Goal: Task Accomplishment & Management: Use online tool/utility

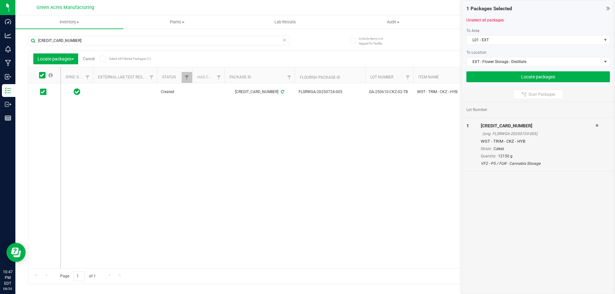
scroll to position [0, 40]
click at [341, 120] on div "Created 6149701973196399 FLSRWGA-20250724-005 GA-250610-CKZ-02-TB WGT - TRIM - …" at bounding box center [331, 175] width 541 height 185
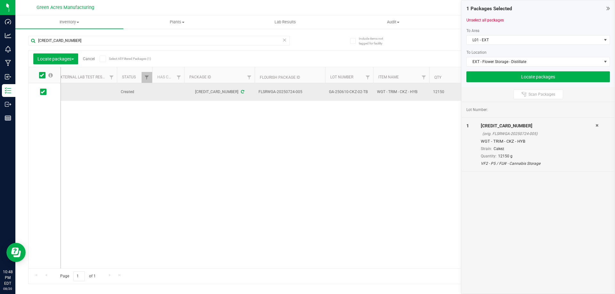
drag, startPoint x: 368, startPoint y: 93, endPoint x: 259, endPoint y: 95, distance: 109.6
copy tr "FLSRWGA-20250724-005 GA-250610-CKZ-02-TB"
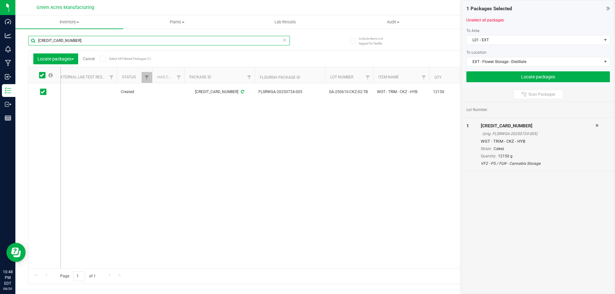
click at [265, 41] on input "6149701973196399" at bounding box center [159, 41] width 262 height 10
click at [264, 41] on input "6149701973196399" at bounding box center [159, 41] width 262 height 10
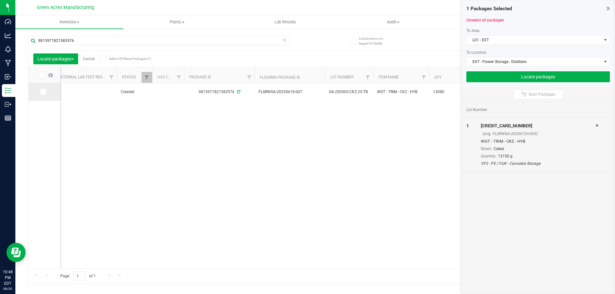
click at [46, 92] on span at bounding box center [43, 92] width 6 height 6
click at [0, 0] on input "checkbox" at bounding box center [0, 0] width 0 height 0
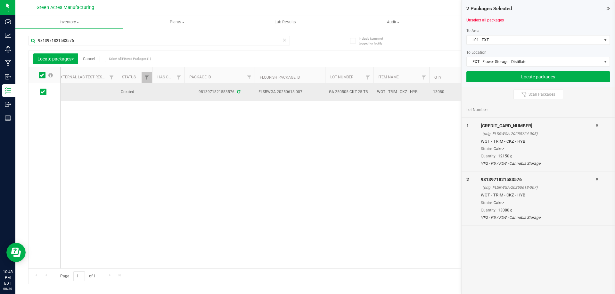
drag, startPoint x: 362, startPoint y: 89, endPoint x: 259, endPoint y: 92, distance: 103.5
copy tr "FLSRWGA-20250618-007 GA-250505-CKZ-25-TB"
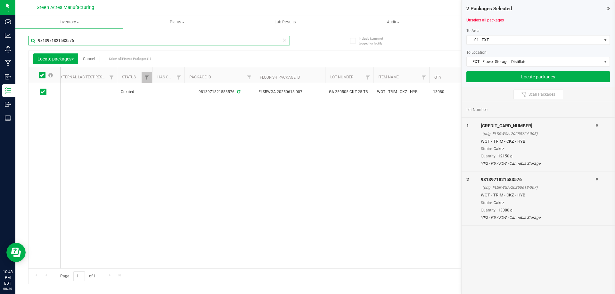
click at [111, 45] on input "9813971821583576" at bounding box center [159, 41] width 262 height 10
click at [43, 92] on icon at bounding box center [43, 92] width 4 height 0
click at [0, 0] on input "checkbox" at bounding box center [0, 0] width 0 height 0
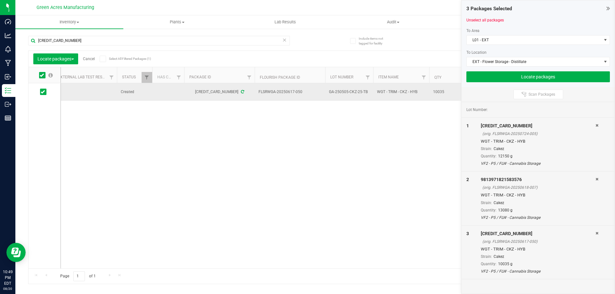
drag, startPoint x: 368, startPoint y: 91, endPoint x: 259, endPoint y: 91, distance: 108.9
copy tr "FLSRWGA-20250617-050 GA-250505-CKZ-25-TB"
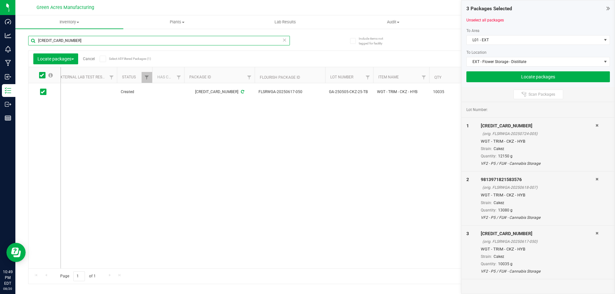
click at [261, 41] on input "2672673154633645" at bounding box center [159, 41] width 262 height 10
click at [259, 40] on input "2672673154633645" at bounding box center [159, 41] width 262 height 10
click at [110, 38] on input "26726731546336459195549556963593" at bounding box center [159, 41] width 262 height 10
click at [111, 38] on input "26726731546336459195549556963593" at bounding box center [159, 41] width 262 height 10
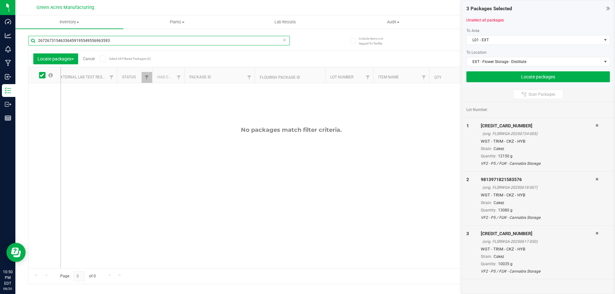
click at [111, 39] on input "26726731546336459195549556963593" at bounding box center [159, 41] width 262 height 10
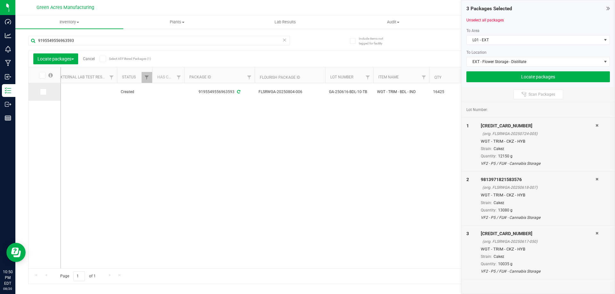
click at [41, 92] on icon at bounding box center [43, 92] width 4 height 0
click at [0, 0] on input "checkbox" at bounding box center [0, 0] width 0 height 0
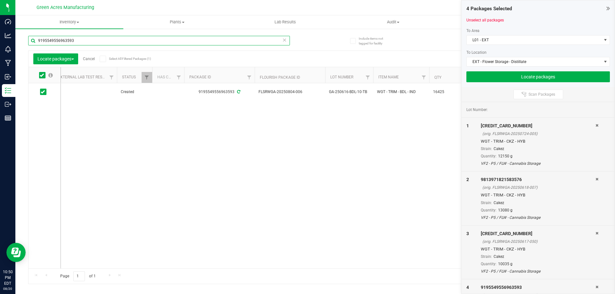
click at [79, 40] on input "9195549556963593" at bounding box center [159, 41] width 262 height 10
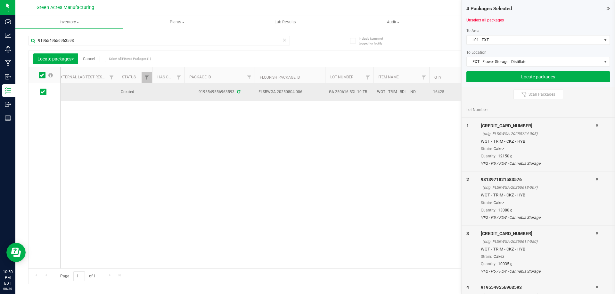
drag, startPoint x: 367, startPoint y: 91, endPoint x: 259, endPoint y: 92, distance: 108.0
copy tr "FLSRWGA-20250804-006 GA-250616-BDL-10-TB"
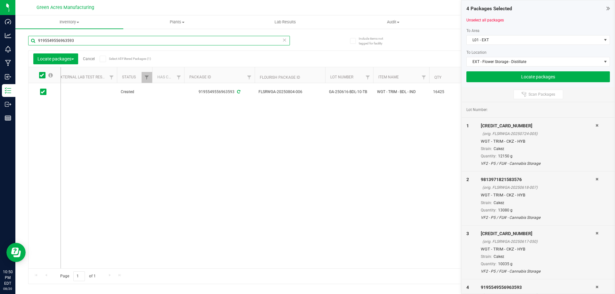
click at [222, 40] on input "9195549556963593" at bounding box center [159, 41] width 262 height 10
click at [190, 39] on input "5416868345940455" at bounding box center [159, 41] width 262 height 10
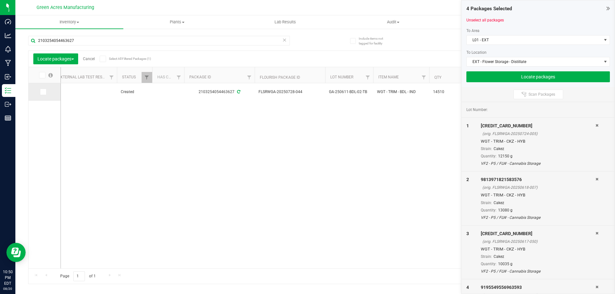
click at [44, 95] on span at bounding box center [43, 92] width 6 height 6
click at [0, 0] on input "checkbox" at bounding box center [0, 0] width 0 height 0
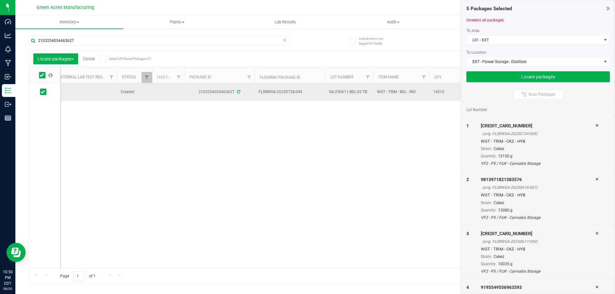
drag, startPoint x: 366, startPoint y: 92, endPoint x: 258, endPoint y: 93, distance: 108.6
copy tr "FLSRWGA-20250728-044 GA-250611-BDL-02-TB"
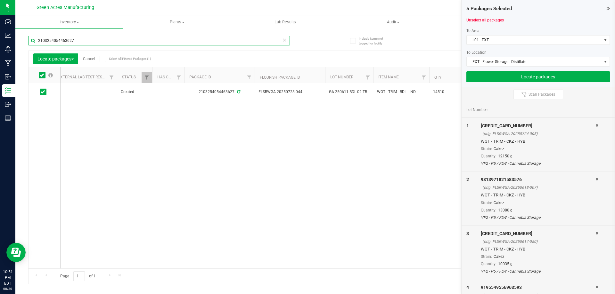
click at [233, 41] on input "2103254054463627" at bounding box center [159, 41] width 262 height 10
click at [43, 92] on icon at bounding box center [43, 92] width 4 height 0
click at [0, 0] on input "checkbox" at bounding box center [0, 0] width 0 height 0
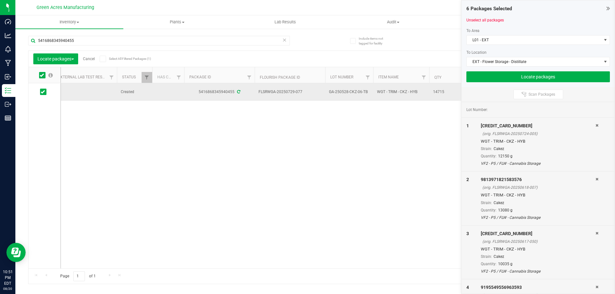
drag, startPoint x: 368, startPoint y: 91, endPoint x: 260, endPoint y: 93, distance: 107.3
drag, startPoint x: 328, startPoint y: 106, endPoint x: 365, endPoint y: 93, distance: 39.4
click at [328, 107] on div "Created 5416868345940455 FLSRWGA-20250729-077 GA-250528-CKZ-06-TB WGT - TRIM - …" at bounding box center [331, 175] width 541 height 185
drag, startPoint x: 365, startPoint y: 91, endPoint x: 258, endPoint y: 92, distance: 106.4
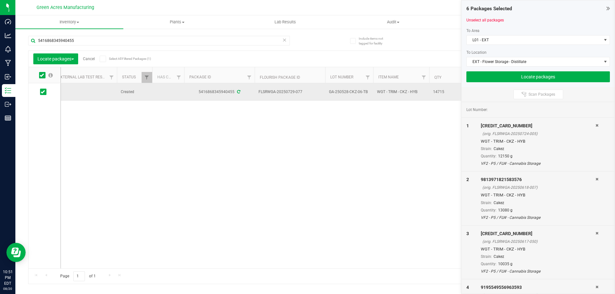
copy tr "FLSRWGA-20250729-077 GA-250528-CKZ-06-TB"
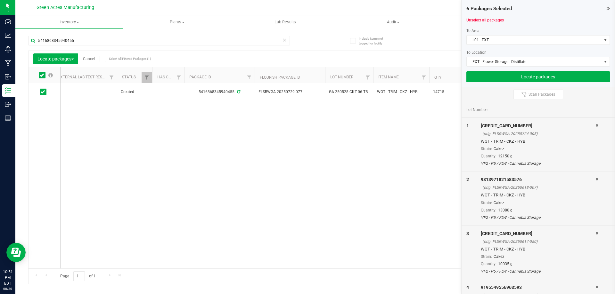
drag, startPoint x: 308, startPoint y: 125, endPoint x: 317, endPoint y: 118, distance: 11.6
click at [309, 125] on div "Created 5416868345940455 FLSRWGA-20250729-077 GA-250528-CKZ-06-TB WGT - TRIM - …" at bounding box center [331, 175] width 541 height 185
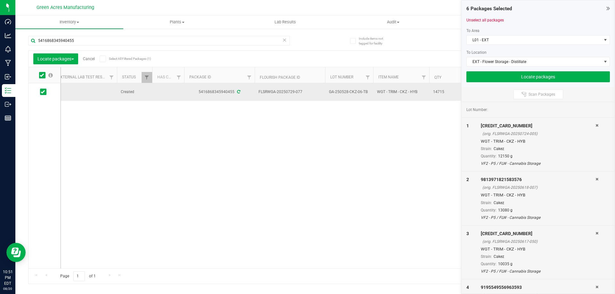
drag, startPoint x: 370, startPoint y: 91, endPoint x: 258, endPoint y: 91, distance: 112.1
copy tr "FLSRWGA-20250729-077 GA-250528-CKZ-06-TB"
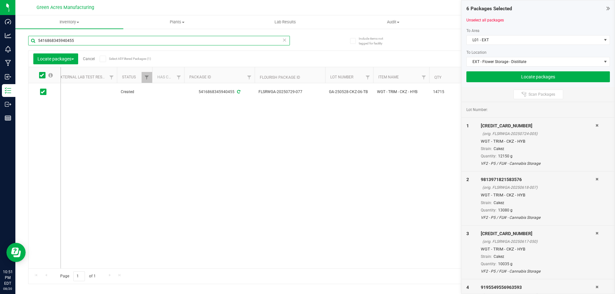
click at [225, 37] on input "5416868345940455" at bounding box center [159, 41] width 262 height 10
click at [225, 38] on input "5416868345940455" at bounding box center [159, 41] width 262 height 10
click at [225, 39] on input "5416868345940455" at bounding box center [159, 41] width 262 height 10
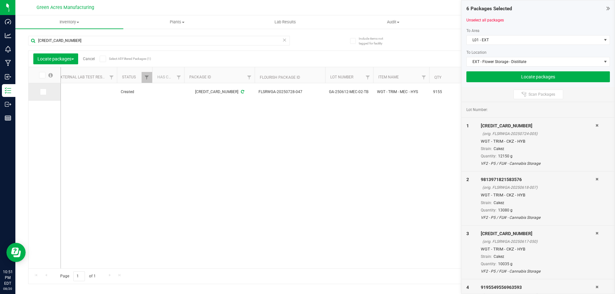
click at [40, 91] on span at bounding box center [43, 92] width 6 height 6
click at [0, 0] on input "checkbox" at bounding box center [0, 0] width 0 height 0
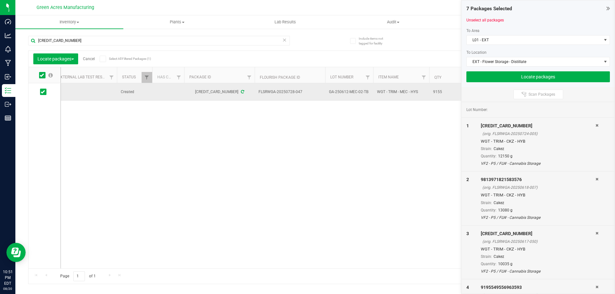
drag, startPoint x: 367, startPoint y: 91, endPoint x: 259, endPoint y: 93, distance: 108.0
copy tr "FLSRWGA-20250728-047 GA-250612-MEC-02-TB"
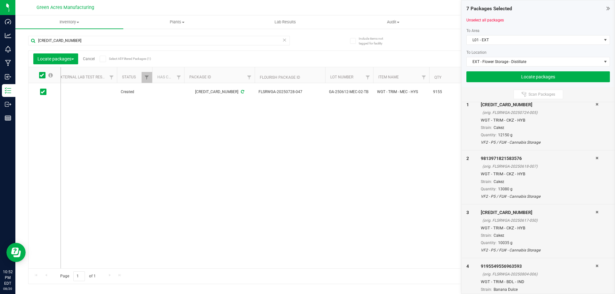
scroll to position [32, 0]
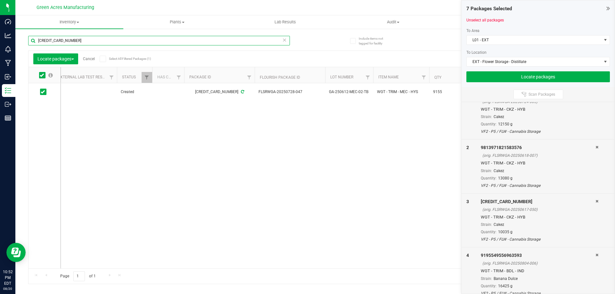
click at [268, 43] on input "4226871413597539" at bounding box center [159, 41] width 262 height 10
type input "1015017056232059"
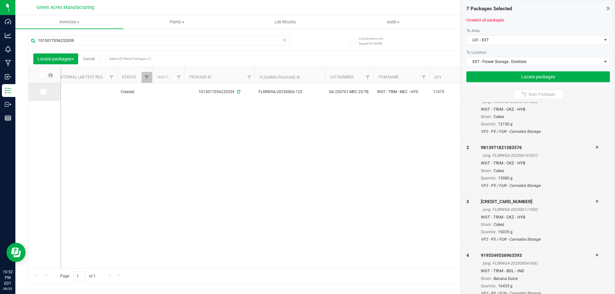
click at [36, 95] on td at bounding box center [45, 92] width 32 height 18
click at [41, 92] on icon at bounding box center [43, 92] width 4 height 0
click at [0, 0] on input "checkbox" at bounding box center [0, 0] width 0 height 0
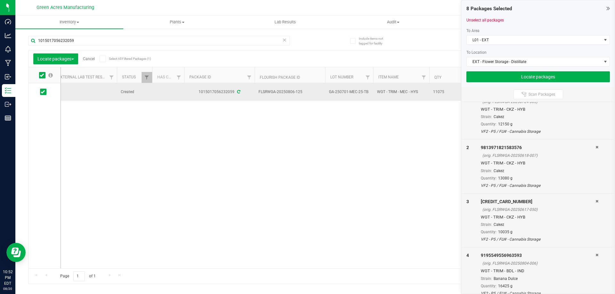
drag, startPoint x: 369, startPoint y: 93, endPoint x: 259, endPoint y: 90, distance: 110.9
copy tr "FLSRWGA-20250806-125 GA-250701-MEC-25-TB"
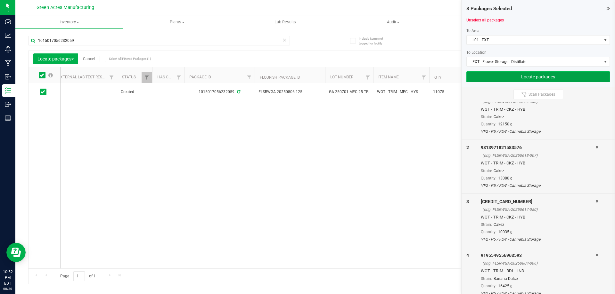
click at [589, 74] on button "Locate packages" at bounding box center [538, 76] width 144 height 11
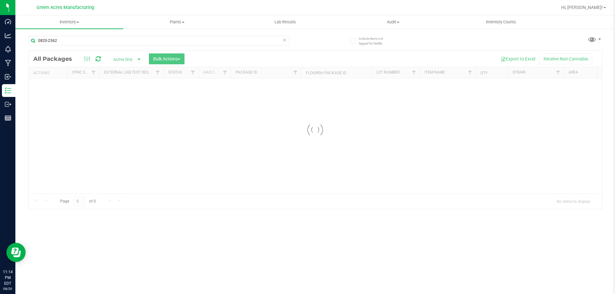
click at [284, 41] on icon at bounding box center [284, 40] width 4 height 8
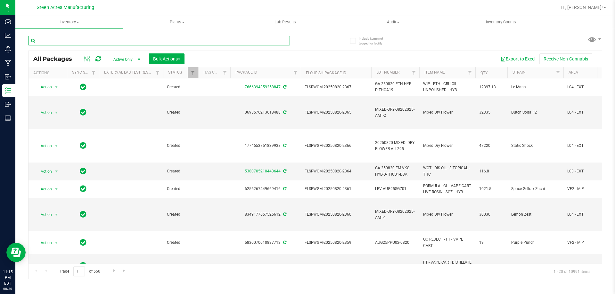
click at [243, 43] on input "text" at bounding box center [159, 41] width 262 height 10
type input "0264070378551621"
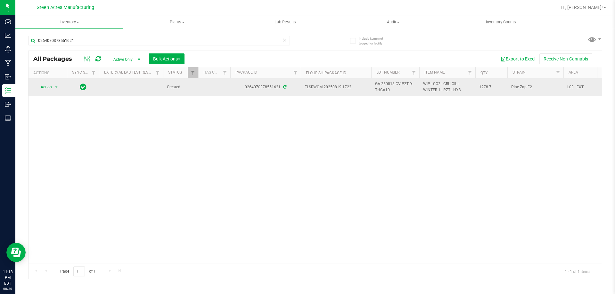
click at [388, 82] on span "GA-250818-CV-PZT-D-THCA10" at bounding box center [395, 87] width 40 height 12
click at [388, 82] on input "GA-250818-CV-PZT-D-THCA10" at bounding box center [394, 87] width 46 height 10
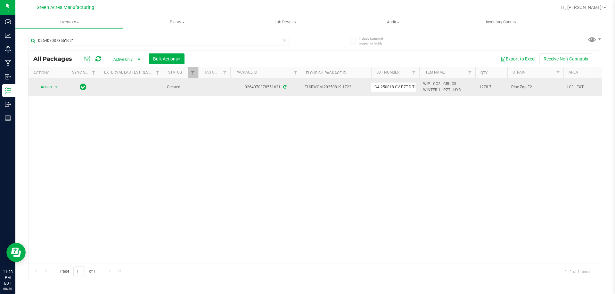
click at [382, 176] on div "Action Action Adjust qty Create package Edit attributes Global inventory Locate…" at bounding box center [315, 170] width 573 height 185
click at [46, 86] on span "Action" at bounding box center [43, 87] width 17 height 9
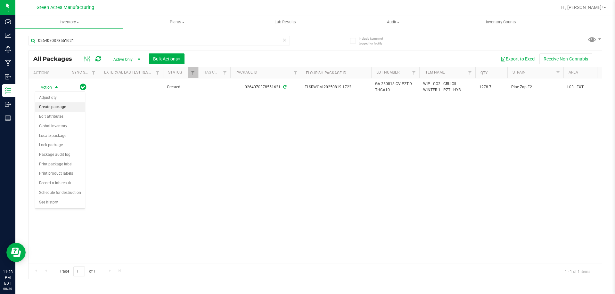
click at [51, 104] on li "Create package" at bounding box center [60, 108] width 50 height 10
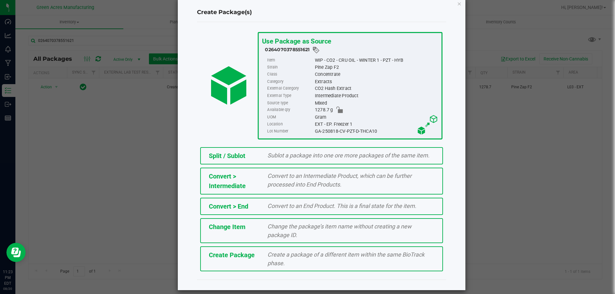
scroll to position [18, 0]
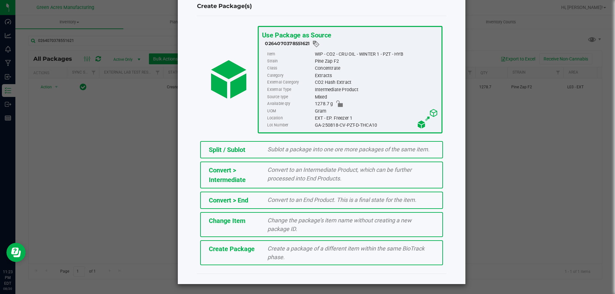
click at [350, 242] on div "Create Package Create a package of a different item within the same BioTrack ph…" at bounding box center [321, 253] width 243 height 25
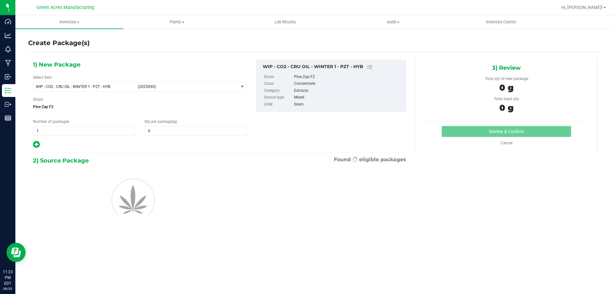
type input "0.0000"
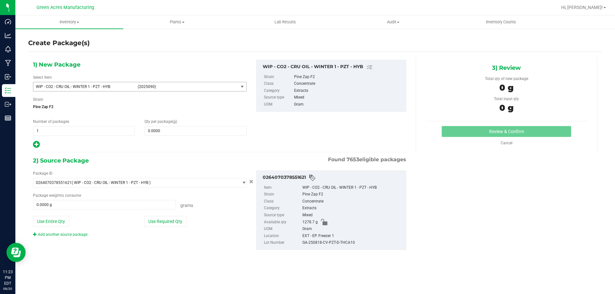
click at [133, 87] on span "WIP - CO2 - CRU OIL - WINTER 1 - PZT - HYB (2025090)" at bounding box center [135, 86] width 205 height 9
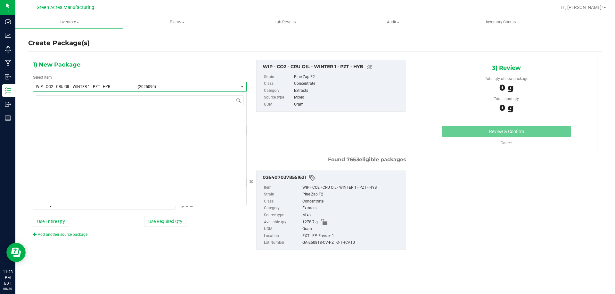
scroll to position [158989, 0]
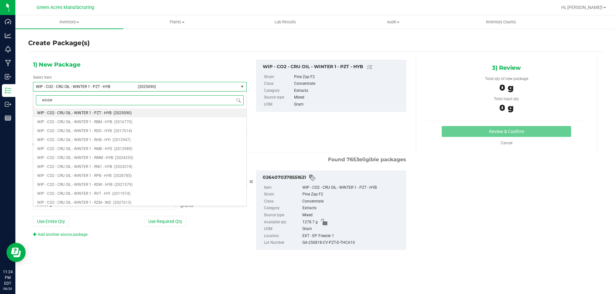
type input "winter 2"
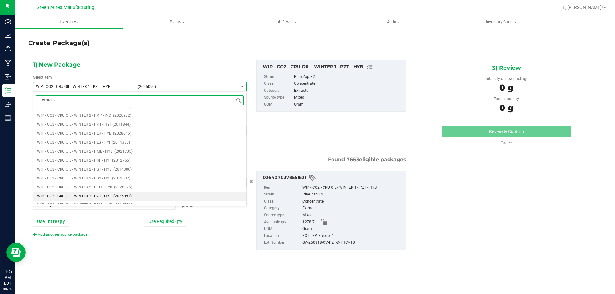
click at [105, 197] on span "WIP - CO2 - CRU OIL - WINTER 2 - PZT - HYB" at bounding box center [74, 196] width 74 height 4
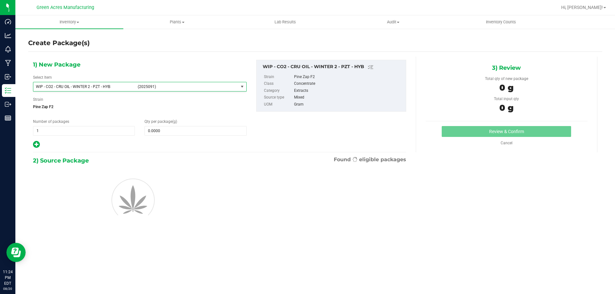
type input "0.0000"
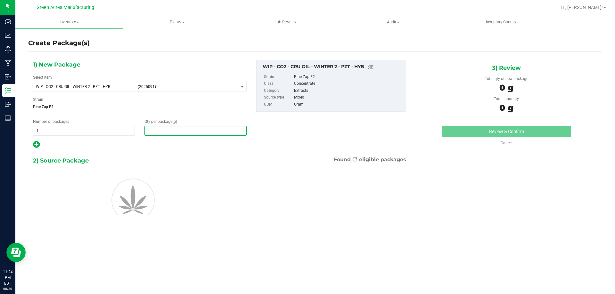
click at [190, 130] on span at bounding box center [195, 131] width 102 height 10
type input "12"
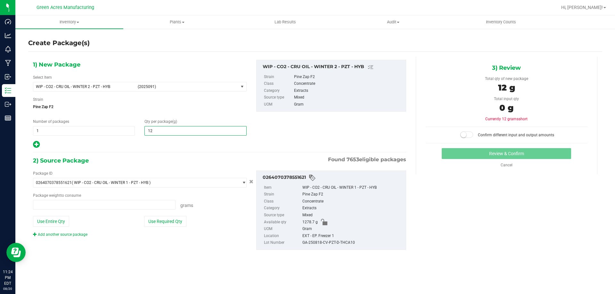
type input "0.0000 g"
type input "1278.7"
type input "1,278.7000"
click at [48, 222] on button "Use Entire Qty" at bounding box center [51, 221] width 36 height 11
type input "1278.7000 g"
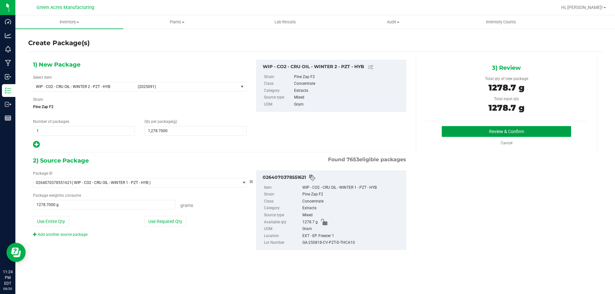
click at [452, 126] on button "Review & Confirm" at bounding box center [506, 131] width 129 height 11
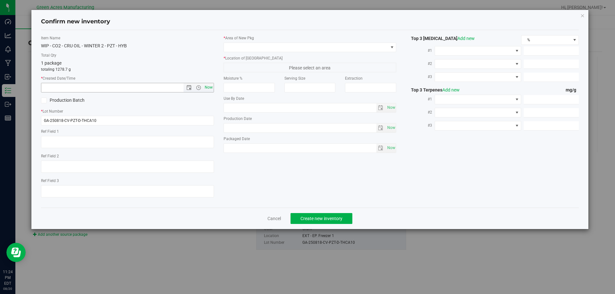
click at [212, 85] on span "Now" at bounding box center [208, 87] width 11 height 9
type input "[DATE] 11:24 PM"
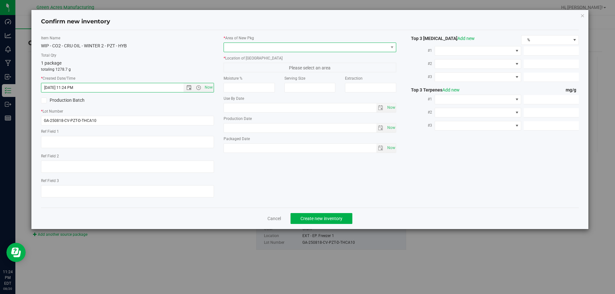
click at [231, 47] on span at bounding box center [306, 47] width 164 height 9
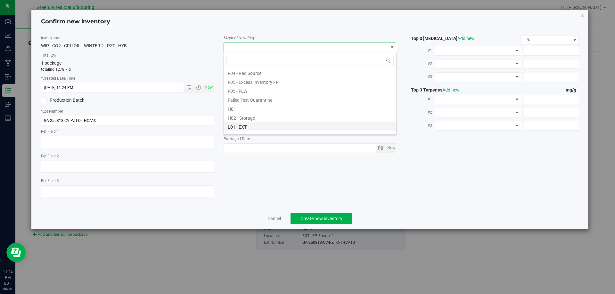
scroll to position [96, 0]
click at [242, 125] on li "L03 - EXT" at bounding box center [310, 121] width 172 height 9
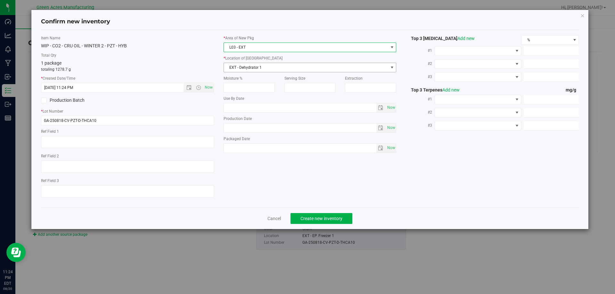
click at [248, 64] on span "EXT - Dehydrator 1" at bounding box center [306, 67] width 164 height 9
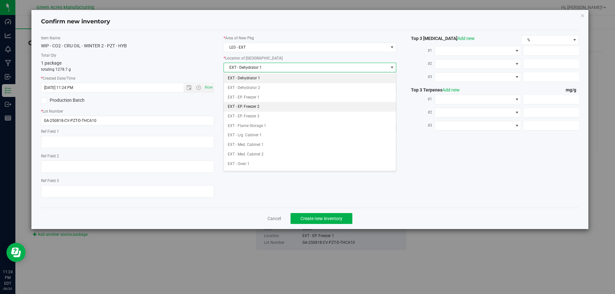
click at [268, 105] on li "EXT - EP. Freezer 2" at bounding box center [310, 107] width 172 height 10
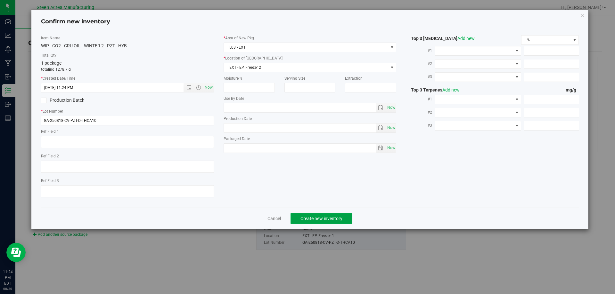
click at [301, 223] on button "Create new inventory" at bounding box center [322, 218] width 62 height 11
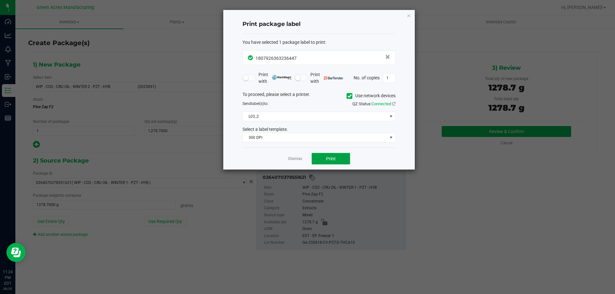
click at [330, 156] on span "Print" at bounding box center [331, 158] width 10 height 5
click at [290, 156] on app-cancel-button "Dismiss" at bounding box center [295, 159] width 14 height 7
click at [291, 156] on link "Dismiss" at bounding box center [295, 158] width 14 height 5
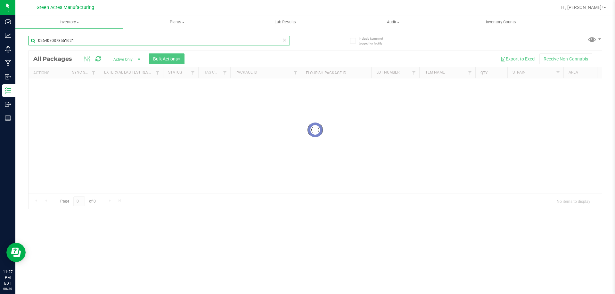
click at [205, 42] on input "0264070378551621" at bounding box center [159, 41] width 262 height 10
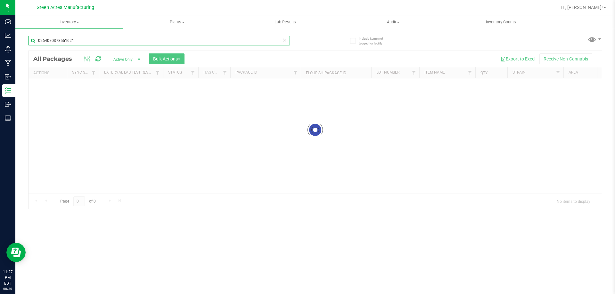
click at [205, 42] on input "0264070378551621" at bounding box center [159, 41] width 262 height 10
click at [199, 102] on div at bounding box center [315, 130] width 573 height 158
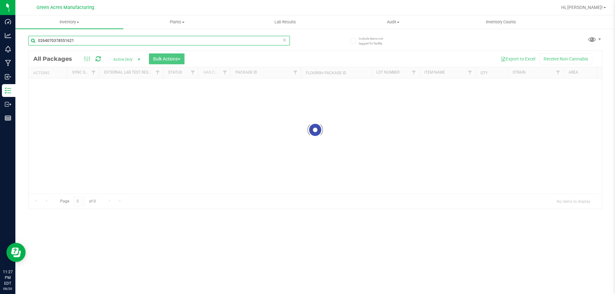
click at [207, 38] on input "0264070378551621" at bounding box center [159, 41] width 262 height 10
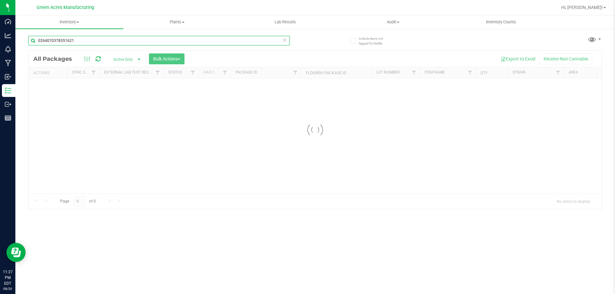
click at [207, 38] on input "0264070378551621" at bounding box center [159, 41] width 262 height 10
paste input "GA-250820-EM-VKS-HYB-D-THC0"
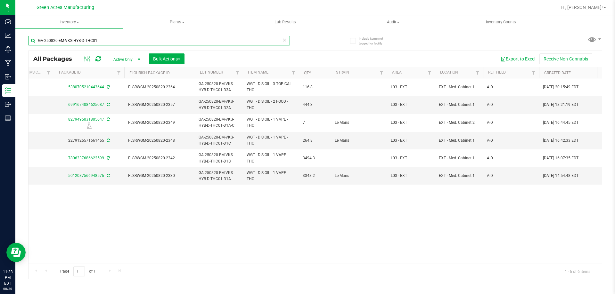
scroll to position [0, 179]
click at [235, 38] on input "GA-250820-EM-VKS-HYB-D-THC01" at bounding box center [159, 41] width 262 height 10
click at [236, 38] on input "GA-250820-EM-VKS-HYB-D-THC01" at bounding box center [159, 41] width 262 height 10
click at [237, 38] on input "GA-250820-EM-VKS-HYB-D-THC01" at bounding box center [159, 41] width 262 height 10
click at [239, 40] on input "GA-250820-EM-VKS-HYB-D-THC01" at bounding box center [159, 41] width 262 height 10
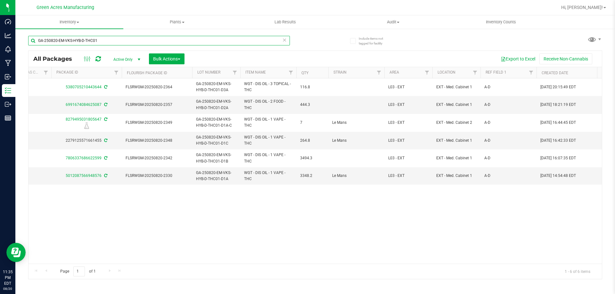
click at [240, 40] on input "GA-250820-EM-VKS-HYB-D-THC01" at bounding box center [159, 41] width 262 height 10
click at [241, 40] on input "GA-250820-EM-VKS-HYB-D-THC01" at bounding box center [159, 41] width 262 height 10
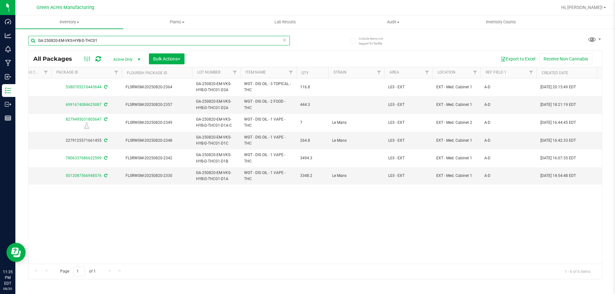
paste input "19-CV-PKT-C-THCA1"
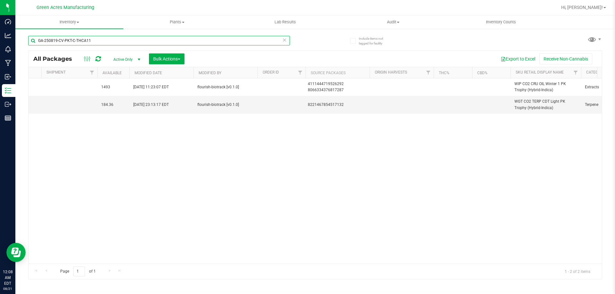
scroll to position [0, 923]
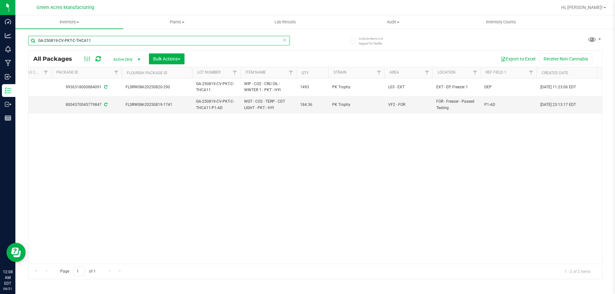
click at [166, 40] on input "GA-250819-CV-PKT-C-THCA11" at bounding box center [159, 41] width 262 height 10
click at [165, 40] on input "GA-250819-CV-PKT-C-THCA11" at bounding box center [159, 41] width 262 height 10
click at [166, 39] on input "GA-250819-CV-PKT-C-THCA11" at bounding box center [159, 41] width 262 height 10
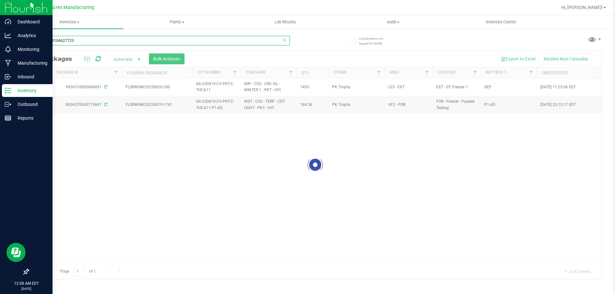
type input "5251774104627723"
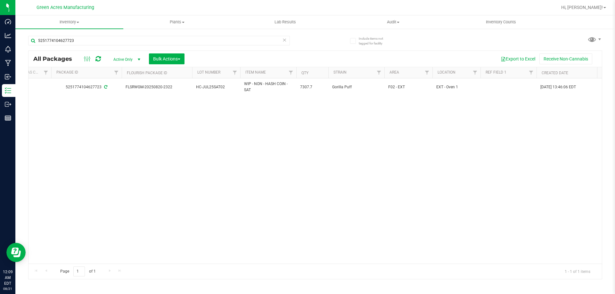
drag, startPoint x: 225, startPoint y: 88, endPoint x: 196, endPoint y: 98, distance: 30.4
click at [196, 92] on td "HC-JUL25SAT02" at bounding box center [216, 86] width 48 height 17
click at [195, 110] on div "Action Action Adjust qty Create package Edit attributes Global inventory Locate…" at bounding box center [315, 170] width 573 height 185
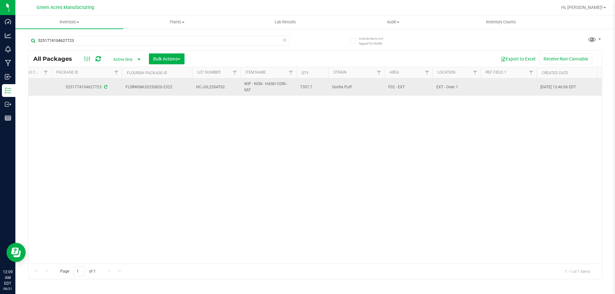
drag, startPoint x: 224, startPoint y: 87, endPoint x: 190, endPoint y: 88, distance: 33.6
click at [190, 88] on tr "Action Action Adjust qty Create package Edit attributes Global inventory Locate…" at bounding box center [594, 86] width 1491 height 17
copy tr "HC-JUL25SAT02"
click at [212, 96] on td "HC-JUL25SAT02" at bounding box center [216, 86] width 48 height 17
drag, startPoint x: 213, startPoint y: 92, endPoint x: 215, endPoint y: 86, distance: 6.6
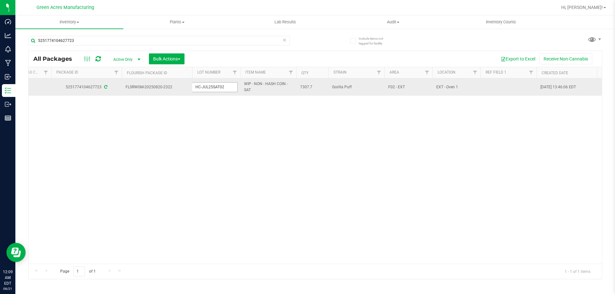
click at [213, 84] on input "HC-JUL25SAT02" at bounding box center [215, 87] width 46 height 10
click at [221, 87] on input "HC-JUL25SAT02" at bounding box center [215, 87] width 46 height 10
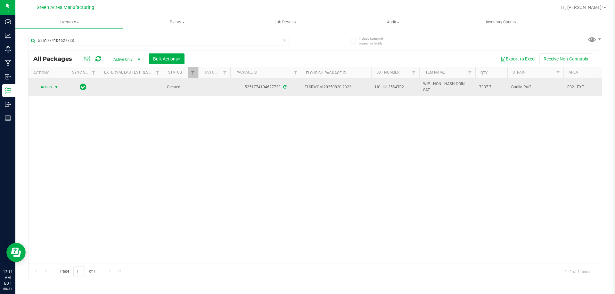
click at [51, 84] on span "Action" at bounding box center [43, 87] width 17 height 9
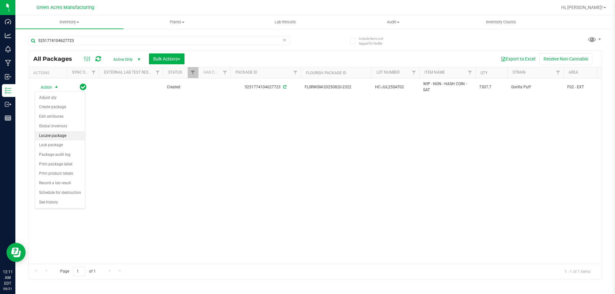
click at [63, 133] on li "Locate package" at bounding box center [60, 136] width 50 height 10
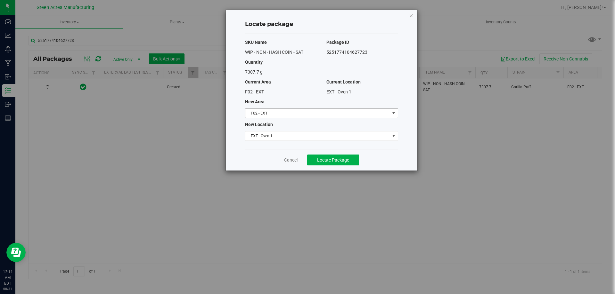
click at [326, 115] on span "F02 - EXT" at bounding box center [317, 113] width 144 height 9
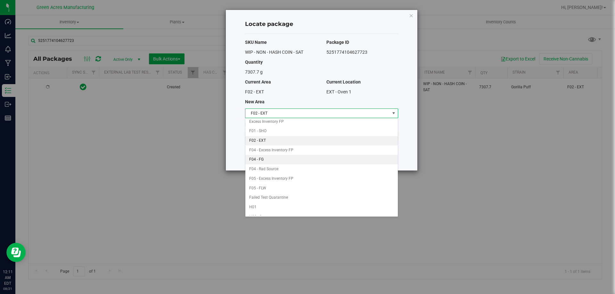
scroll to position [32, 0]
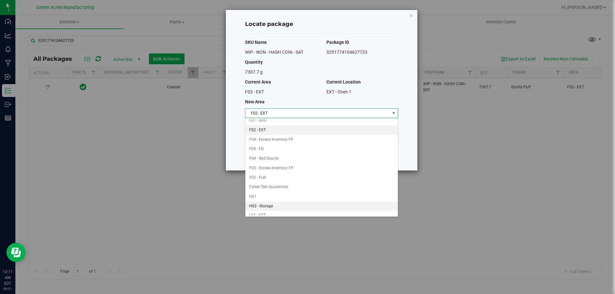
click at [295, 204] on li "H02 - Storage" at bounding box center [321, 207] width 152 height 10
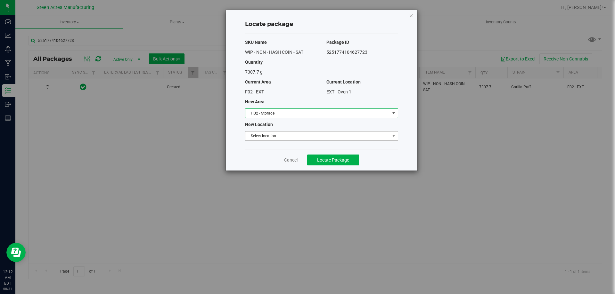
click at [291, 135] on span "Select location" at bounding box center [317, 136] width 144 height 9
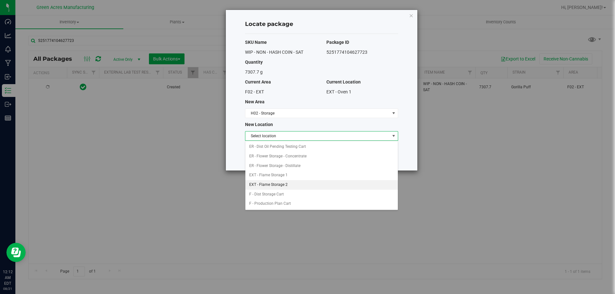
click at [295, 183] on li "EXT - Flame Storage 2" at bounding box center [321, 185] width 152 height 10
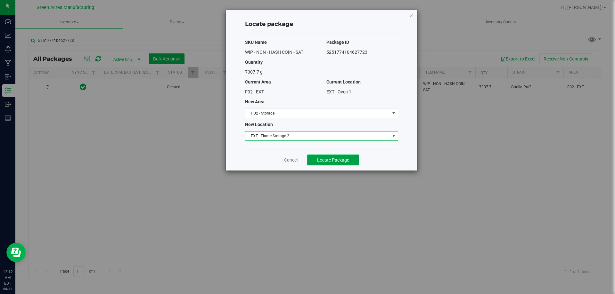
click at [330, 160] on span "Locate Package" at bounding box center [333, 160] width 32 height 5
